Goal: Navigation & Orientation: Find specific page/section

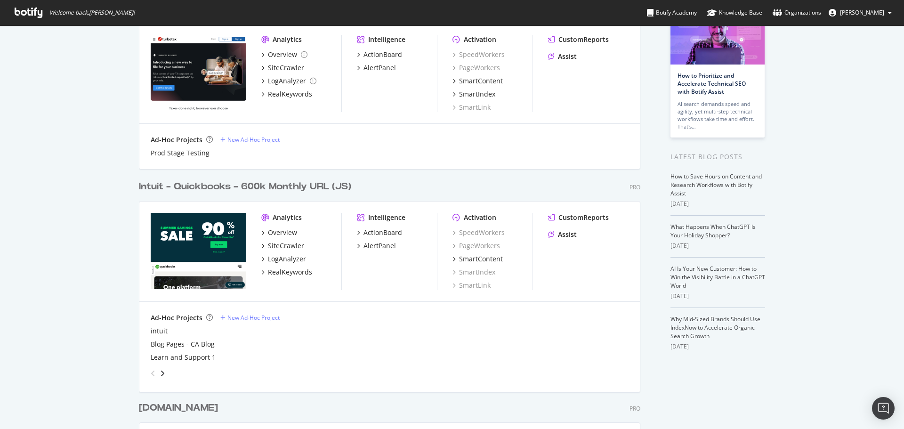
scroll to position [94, 0]
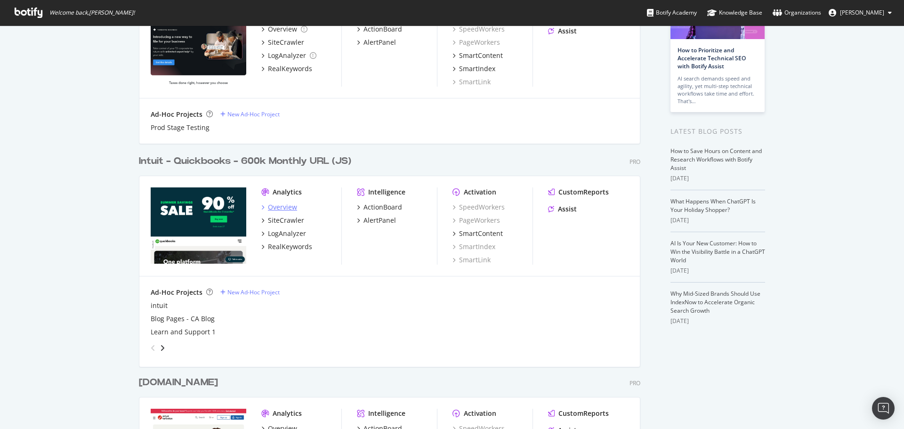
click at [278, 205] on div "Overview" at bounding box center [282, 207] width 29 height 9
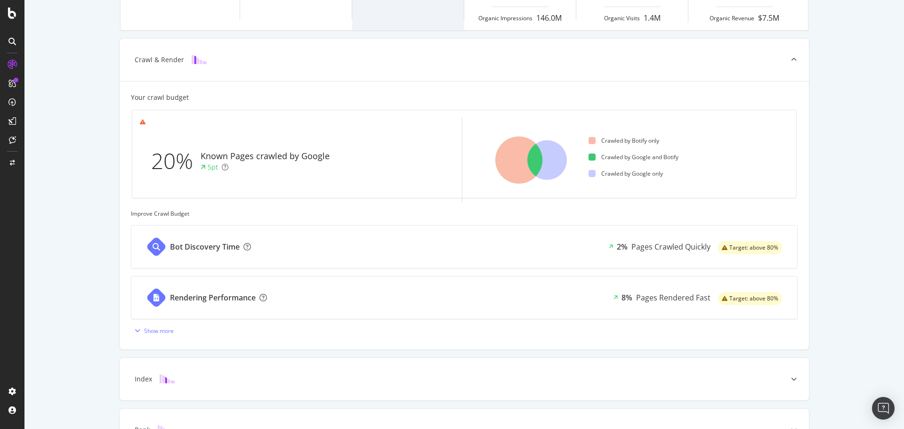
scroll to position [302, 0]
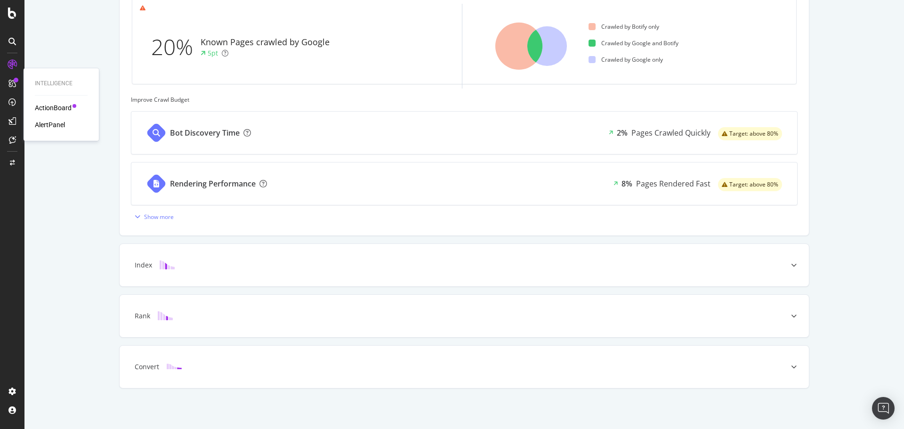
click at [48, 108] on div "ActionBoard" at bounding box center [53, 107] width 37 height 9
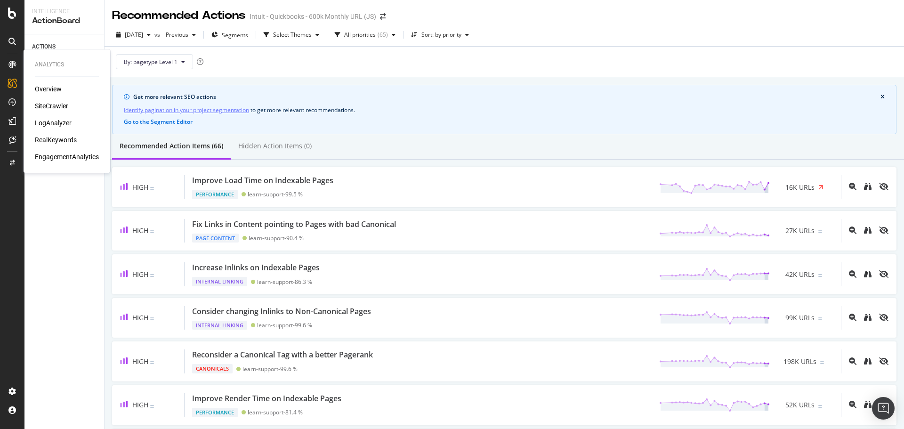
click at [52, 105] on div "SiteCrawler" at bounding box center [51, 105] width 33 height 9
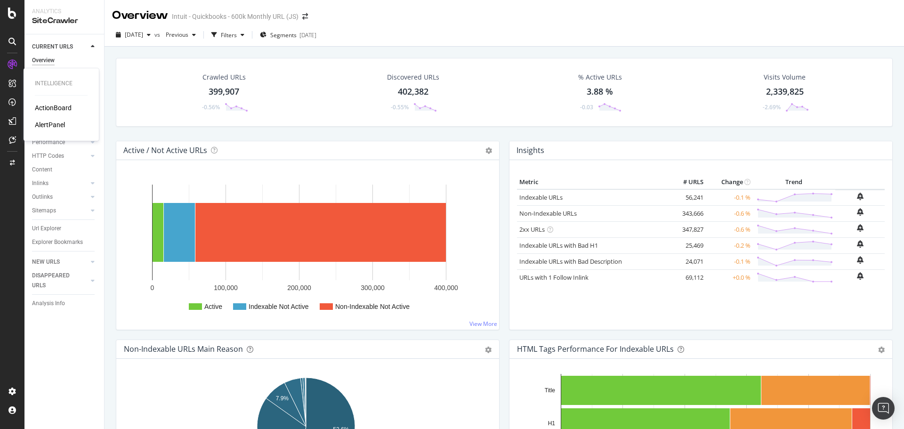
click at [51, 109] on div "ActionBoard" at bounding box center [53, 107] width 37 height 9
